Goal: Transaction & Acquisition: Book appointment/travel/reservation

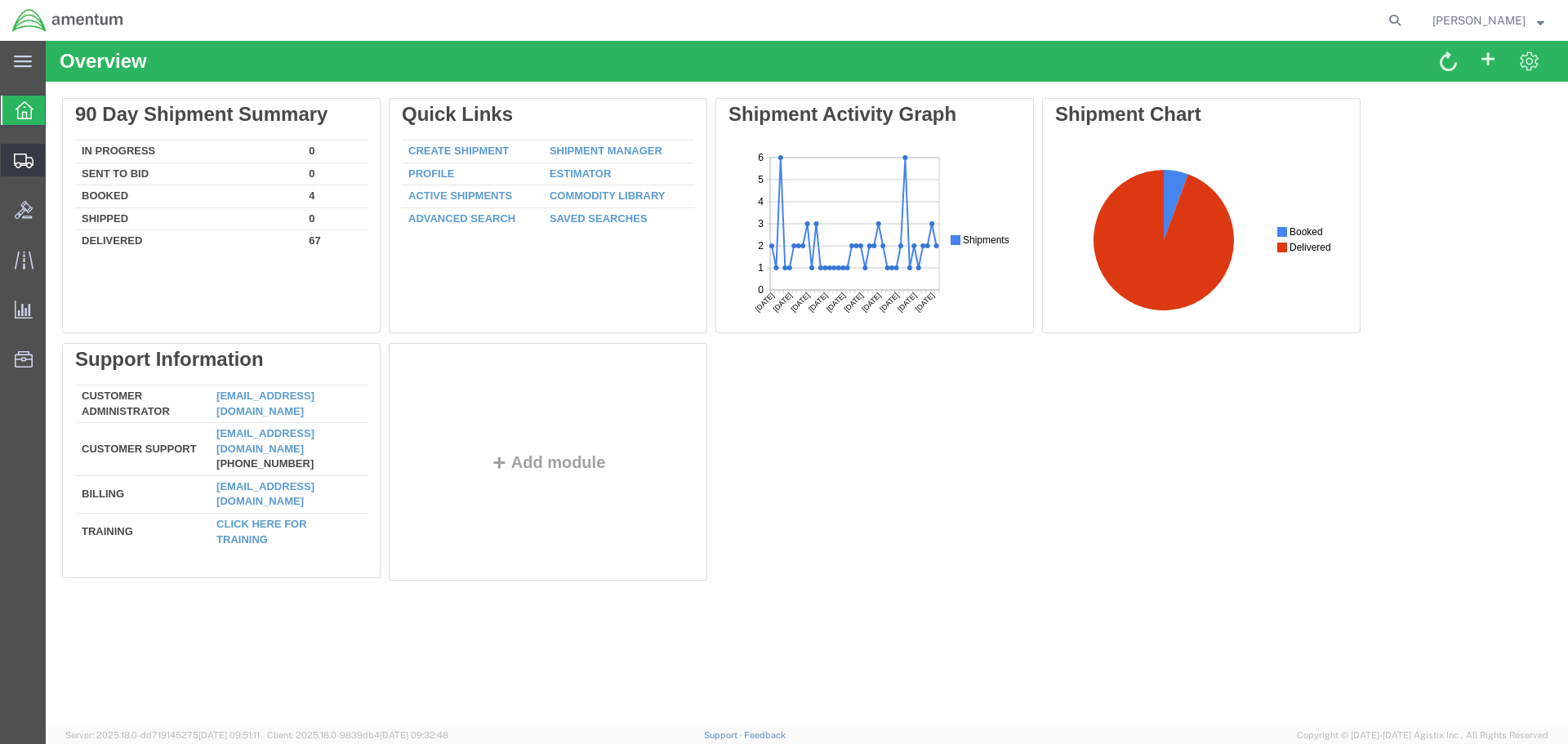
click at [0, 0] on span "Shipment Manager" at bounding box center [0, 0] width 0 height 0
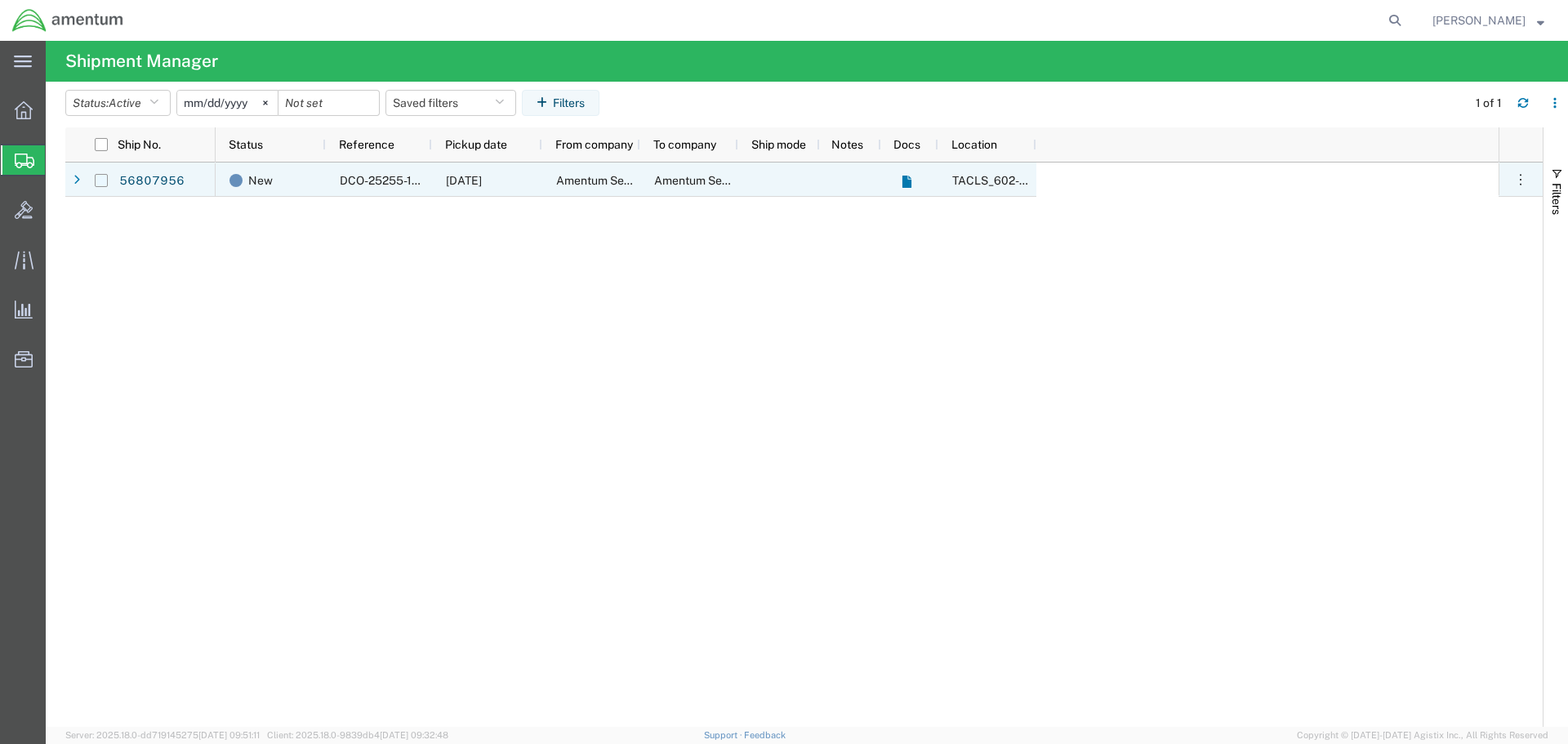
click at [103, 182] on input "Press Space to toggle row selection (unchecked)" at bounding box center [102, 181] width 13 height 13
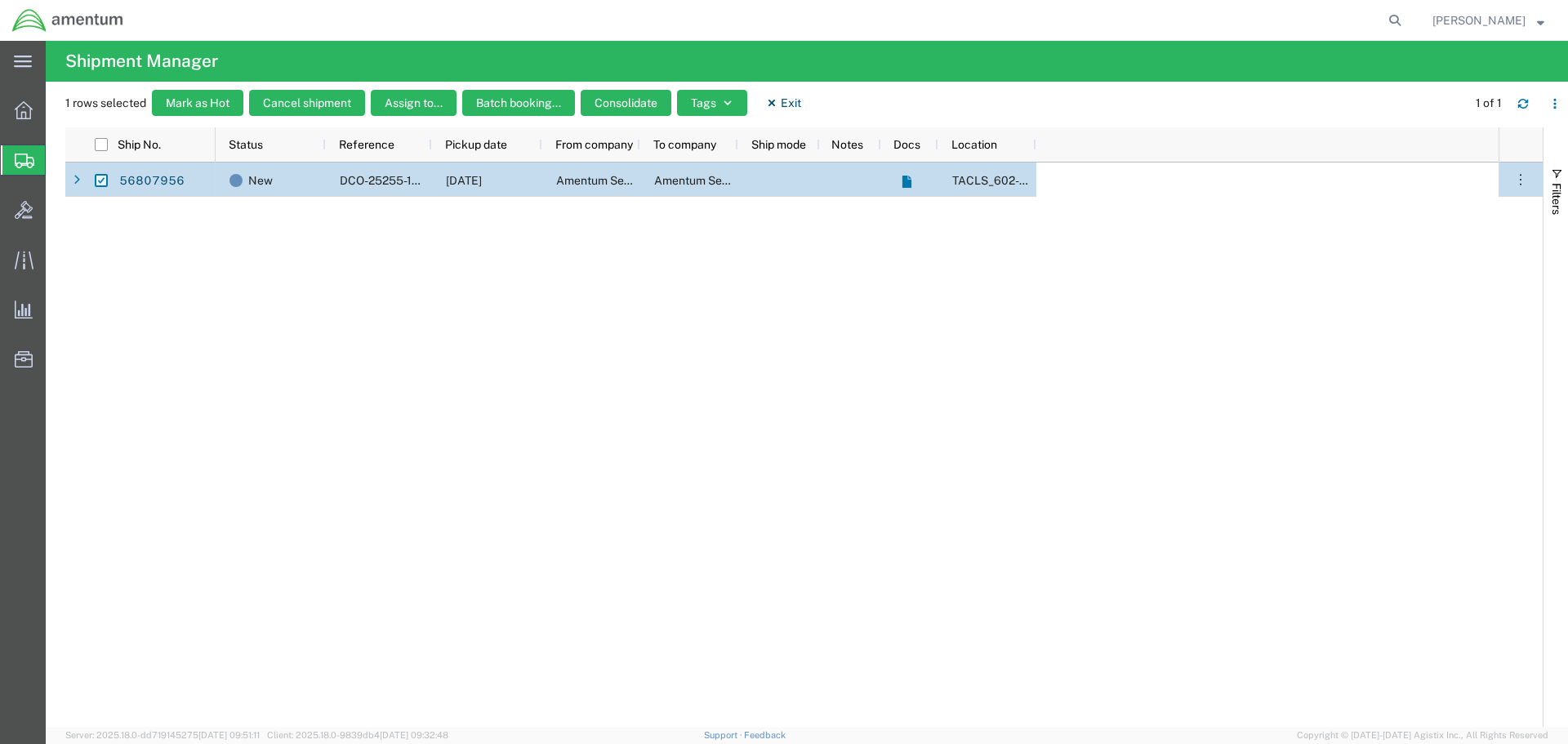
click at [107, 178] on input "Press Space to toggle row selection (checked)" at bounding box center [102, 181] width 13 height 13
checkbox input "false"
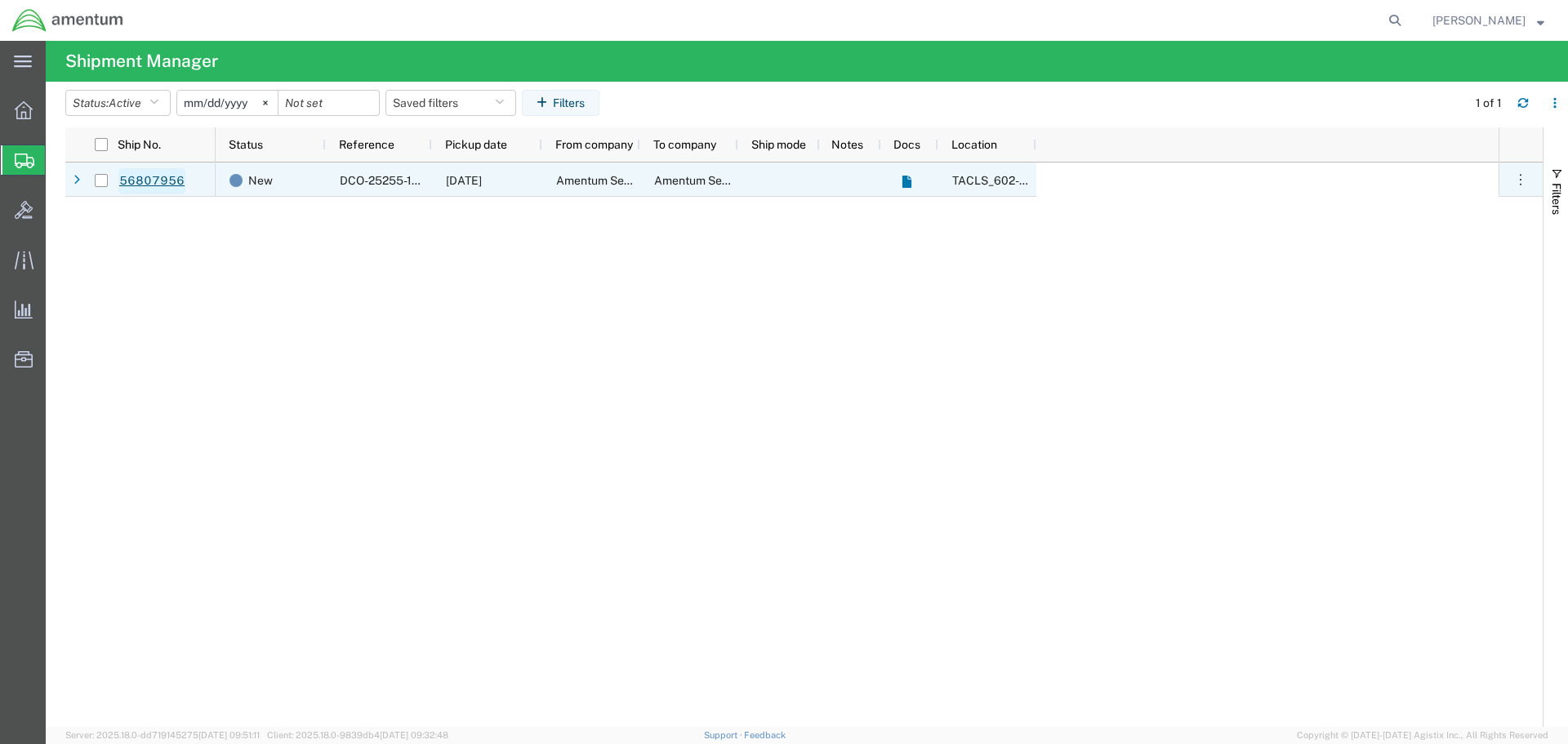
click at [139, 184] on link "56807956" at bounding box center [152, 182] width 67 height 26
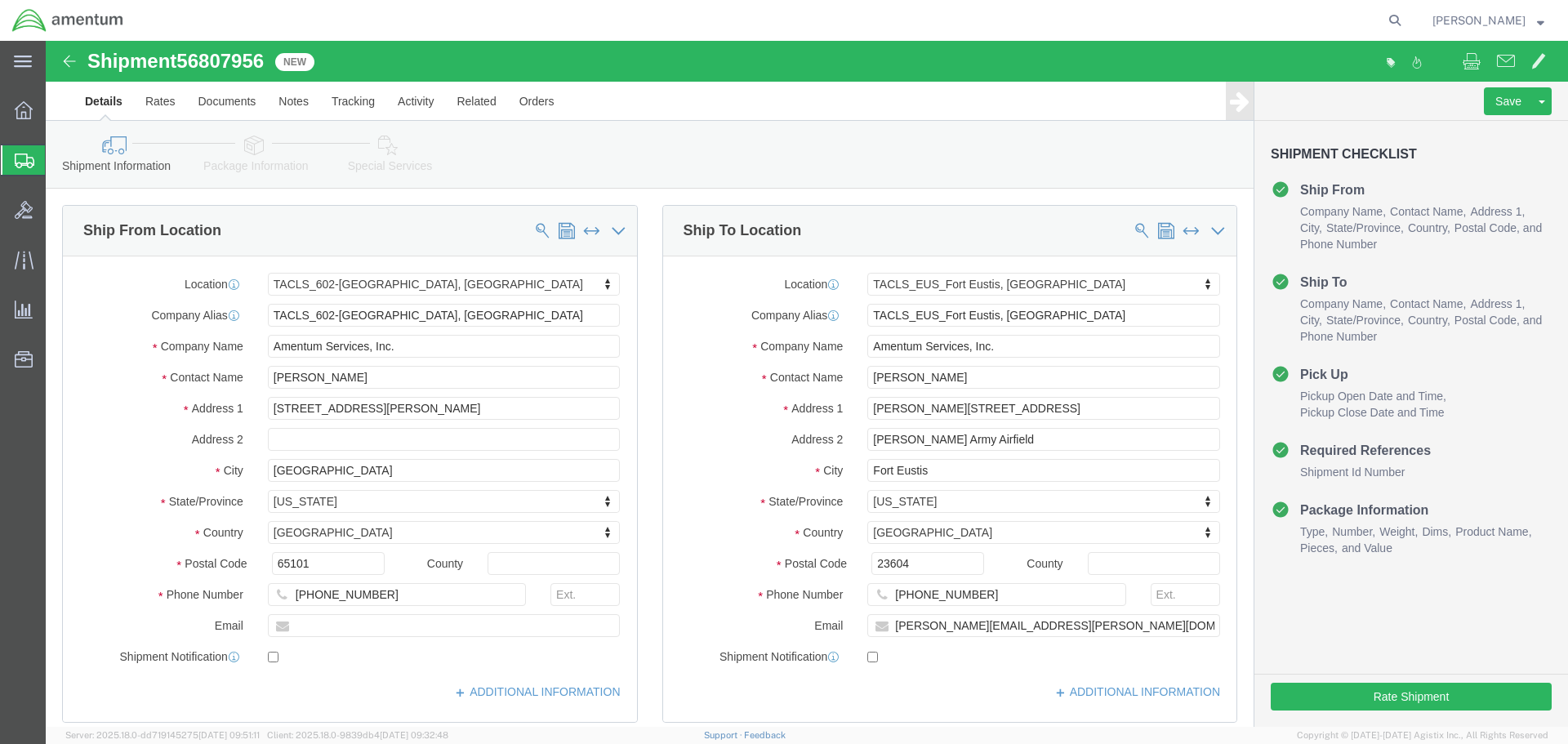
select select "42707"
select select "72491"
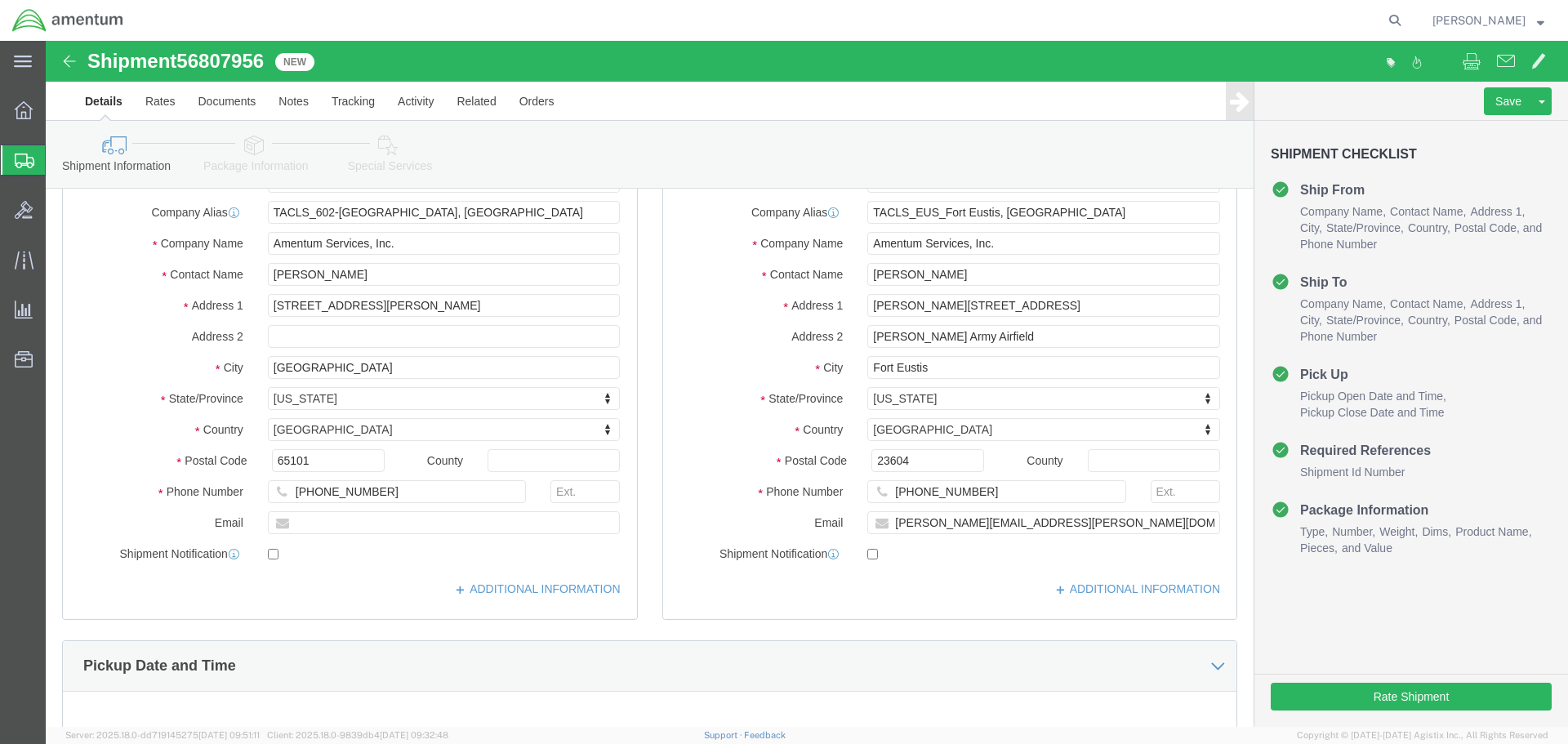
scroll to position [163, 0]
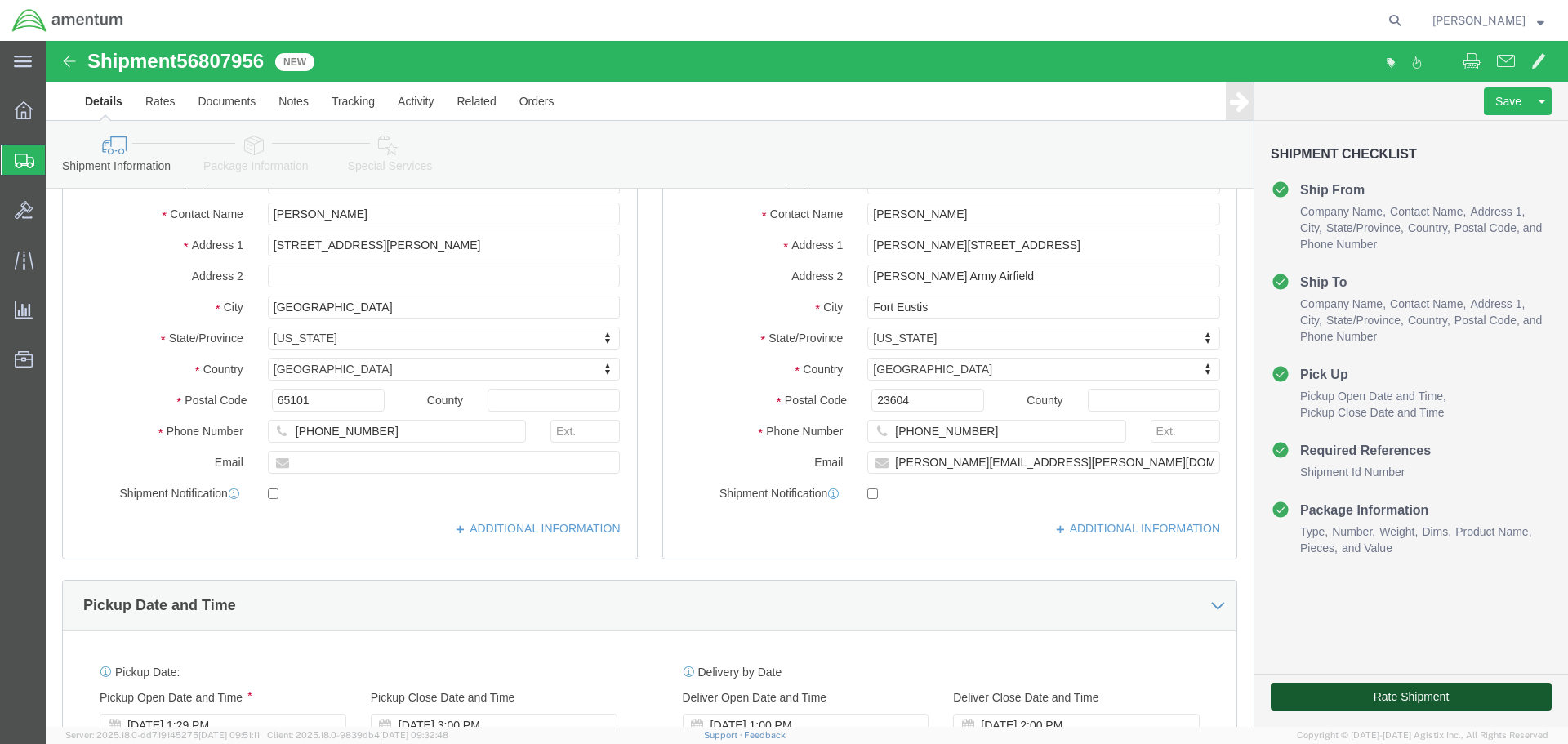
click button "Rate Shipment"
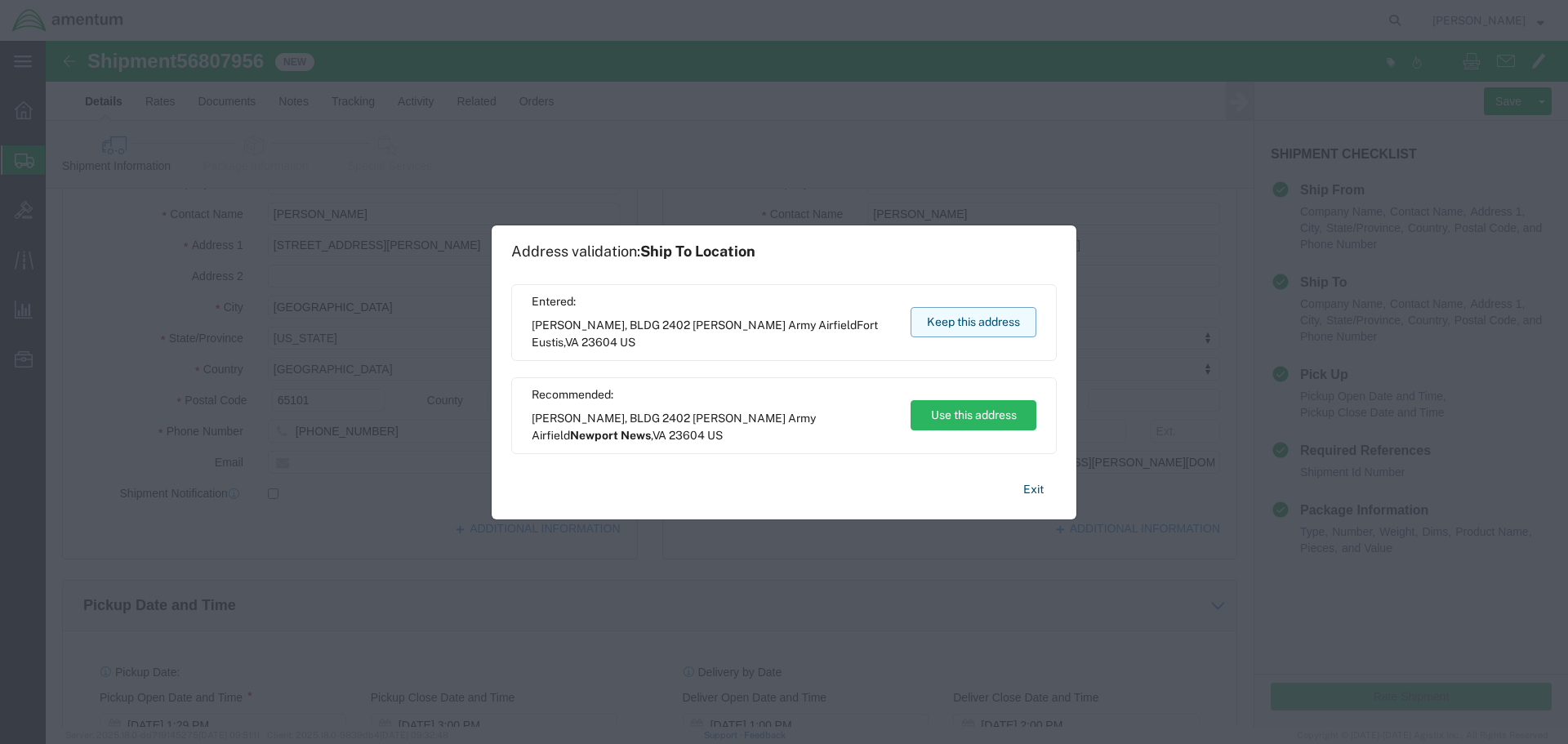
click at [984, 323] on button "Keep this address" at bounding box center [974, 322] width 126 height 30
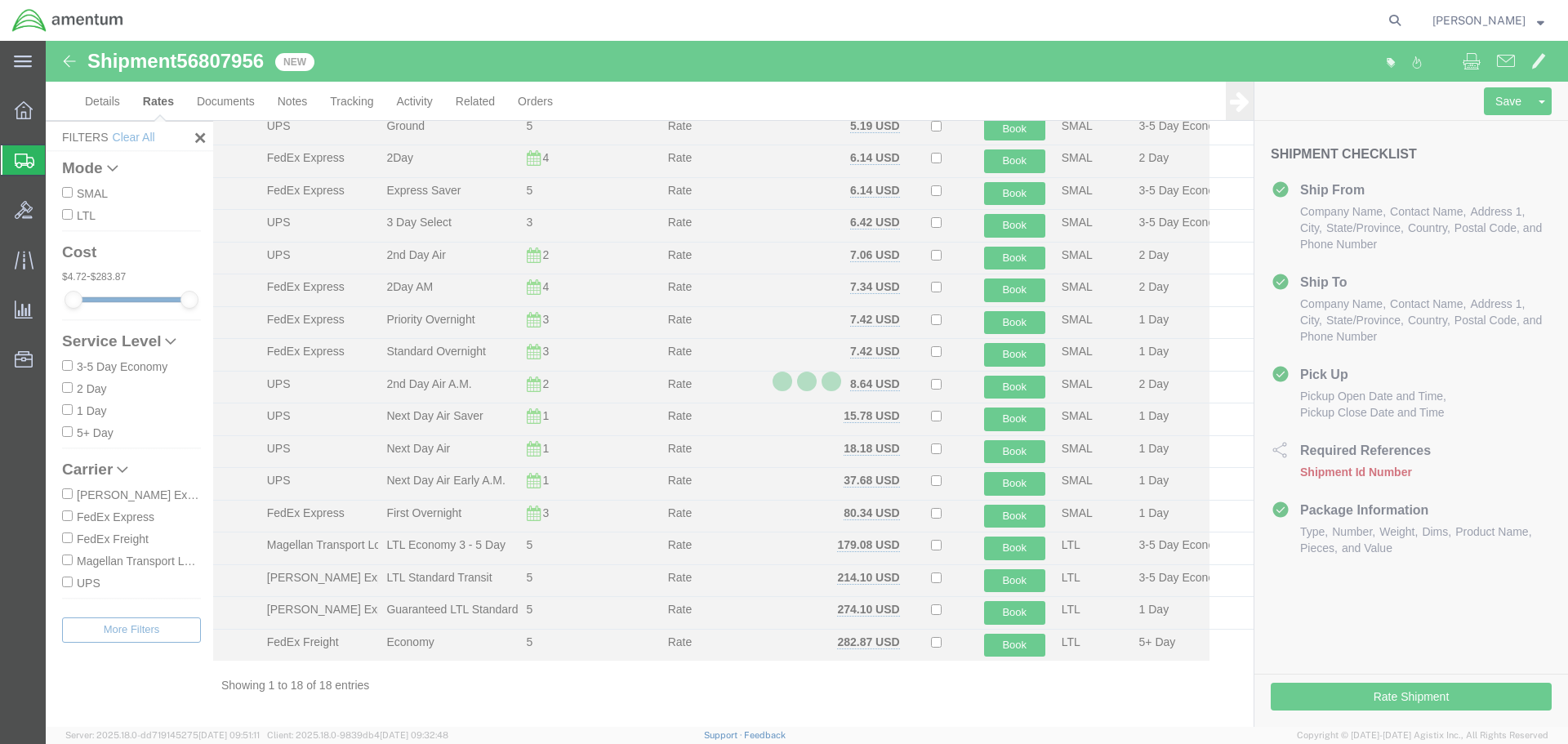
scroll to position [104, 0]
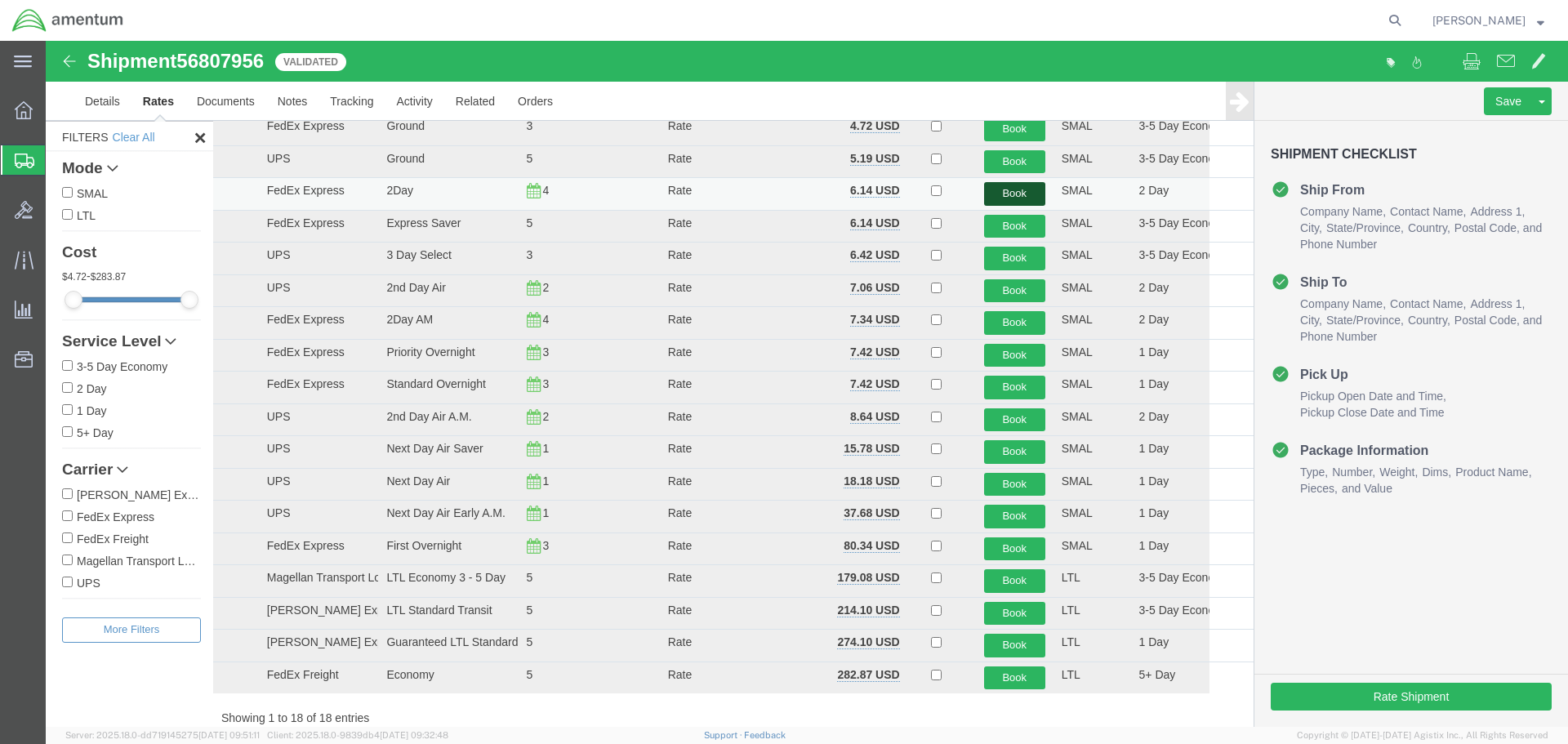
click at [1007, 194] on button "Book" at bounding box center [1014, 193] width 61 height 24
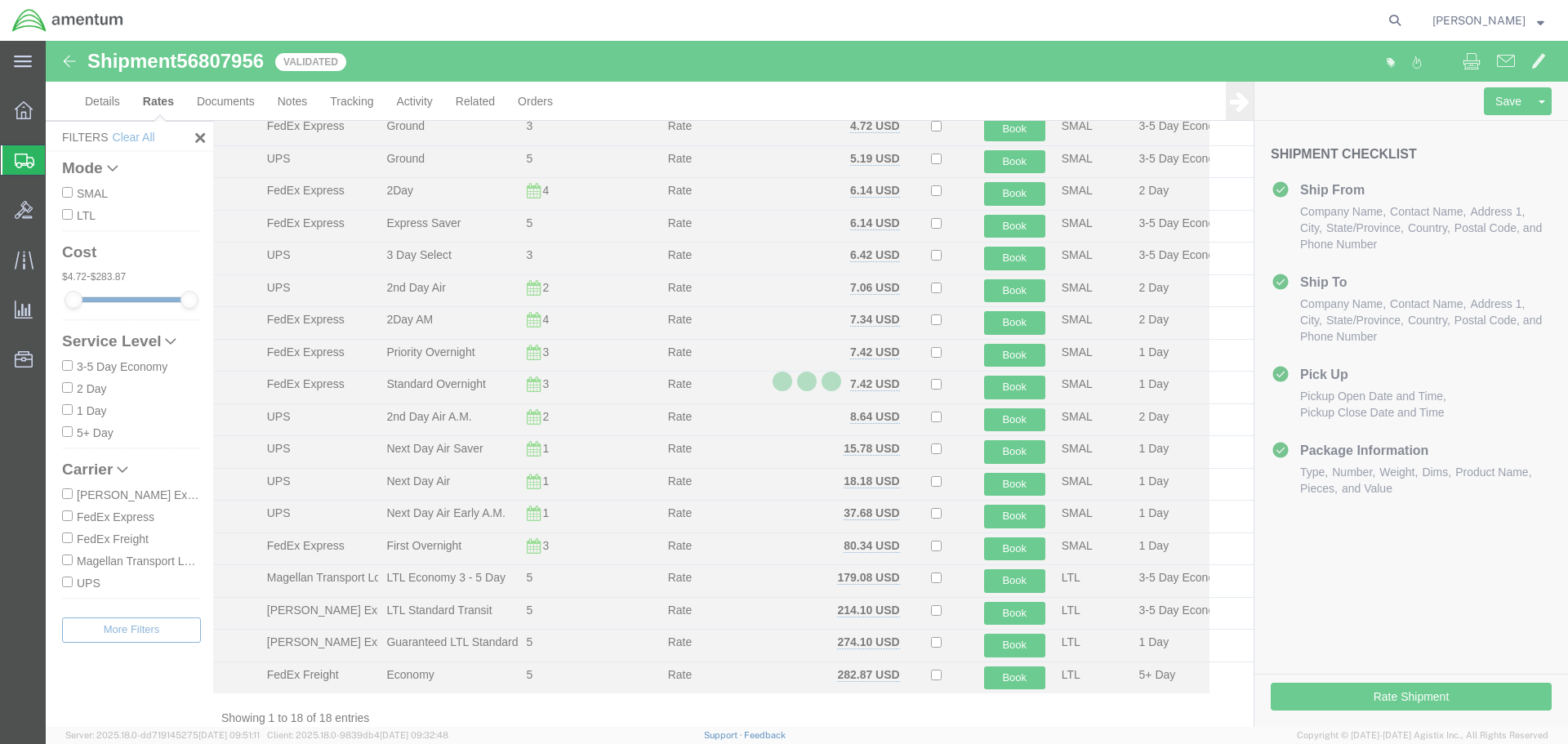
scroll to position [0, 0]
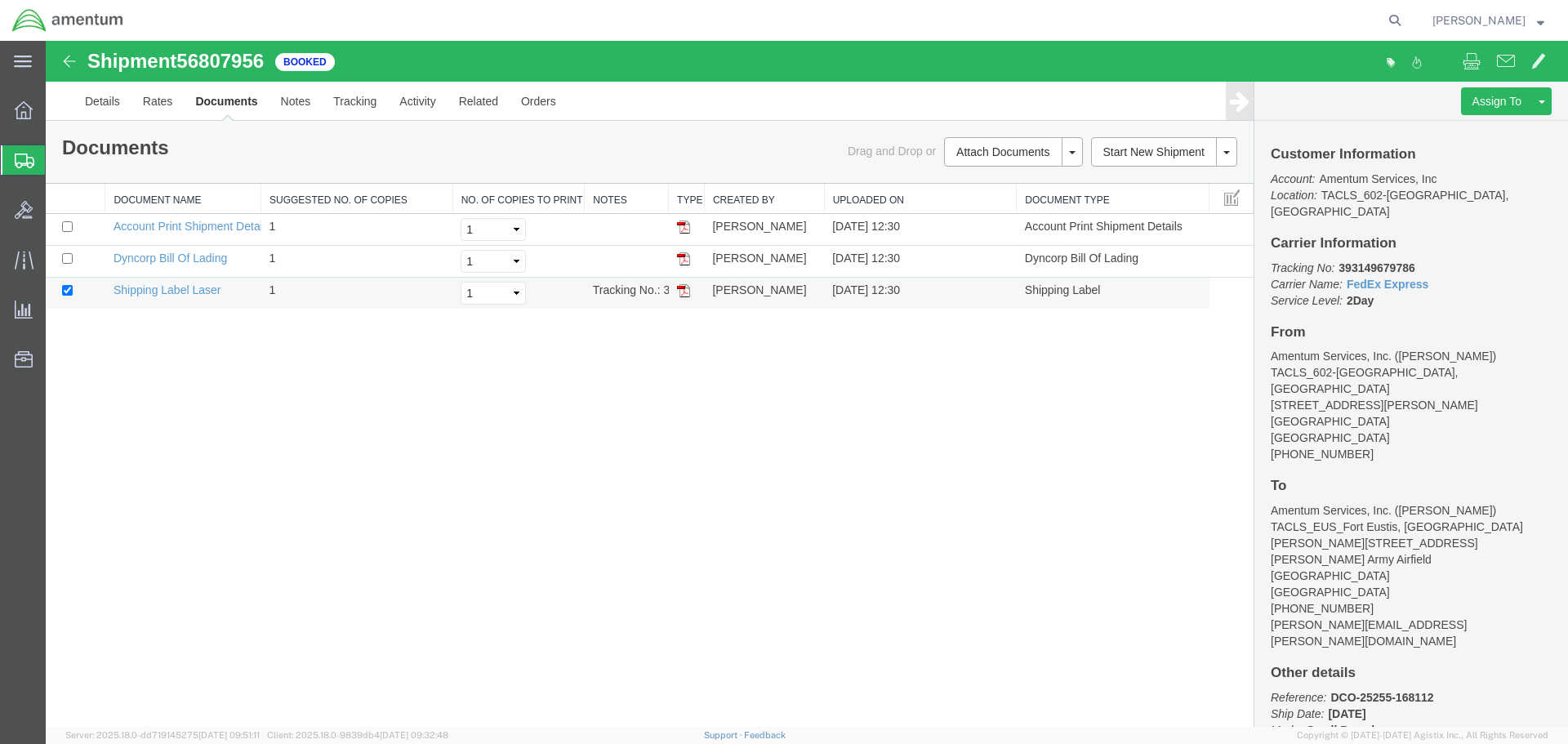
click at [684, 292] on img at bounding box center [684, 291] width 13 height 13
